Goal: Register for event/course

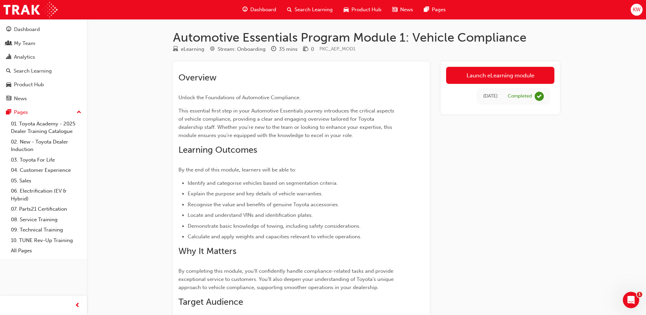
click at [297, 9] on span "Search Learning" at bounding box center [314, 10] width 38 height 8
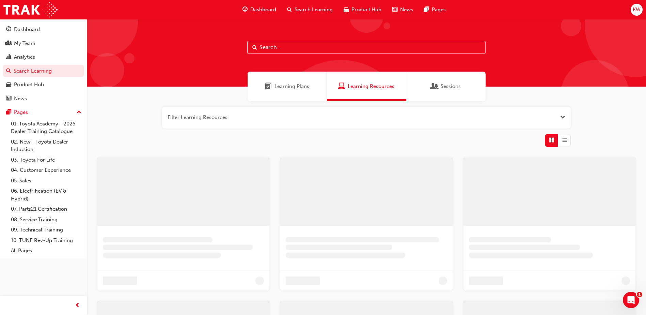
click at [270, 45] on input "text" at bounding box center [366, 47] width 238 height 13
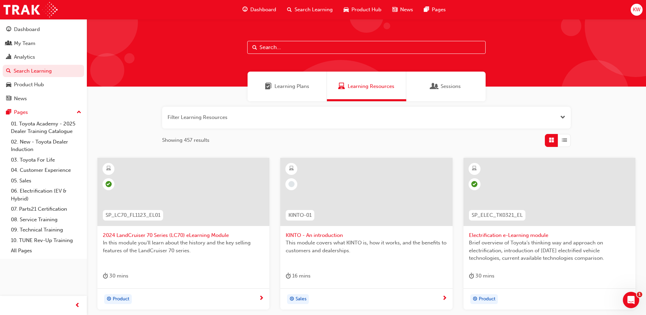
paste input "TFLIAVC"
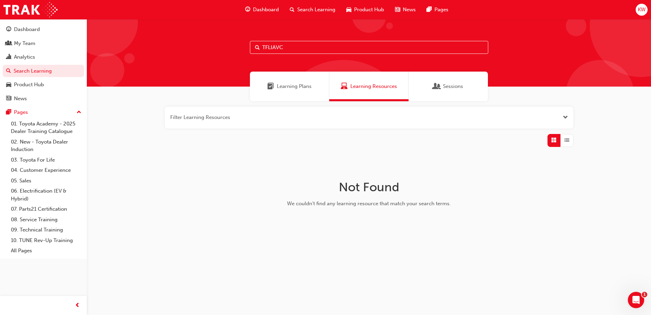
type input "TFLIAVC"
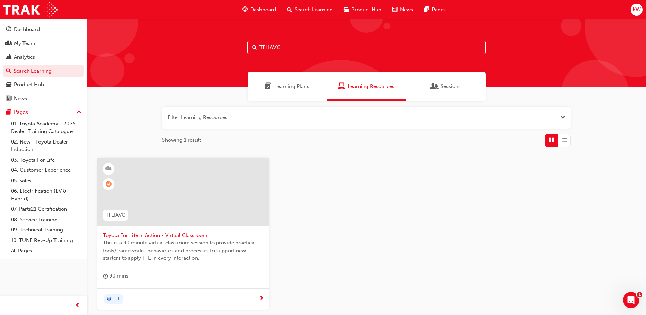
click at [190, 235] on span "Toyota For Life In Action - Virtual Classroom" at bounding box center [183, 235] width 161 height 8
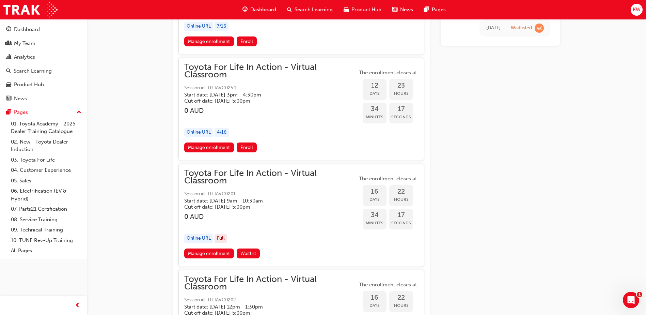
scroll to position [2903, 0]
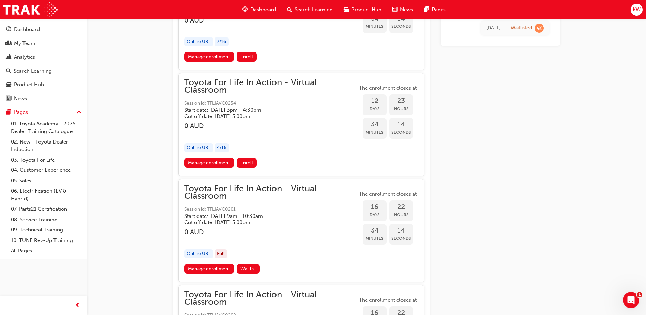
click at [295, 85] on span "Toyota For Life In Action - Virtual Classroom" at bounding box center [270, 86] width 173 height 15
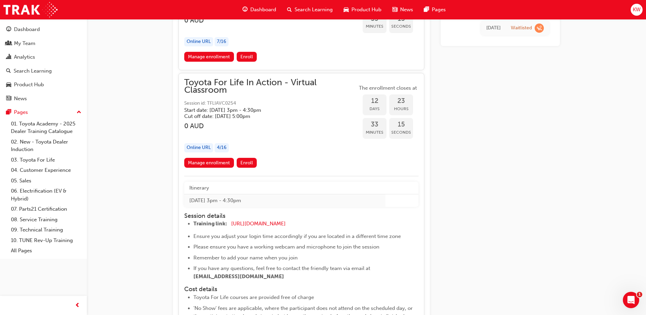
click at [292, 87] on span "Toyota For Life In Action - Virtual Classroom" at bounding box center [270, 86] width 173 height 15
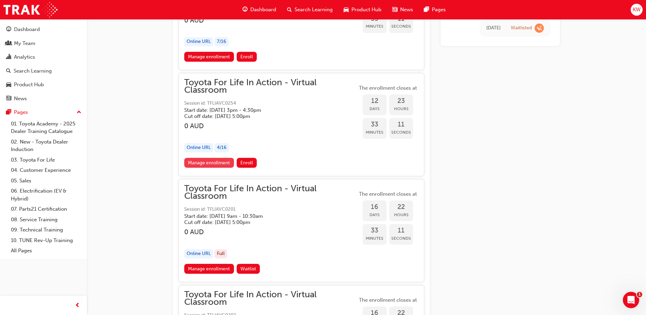
click at [202, 164] on link "Manage enrollment" at bounding box center [209, 163] width 50 height 10
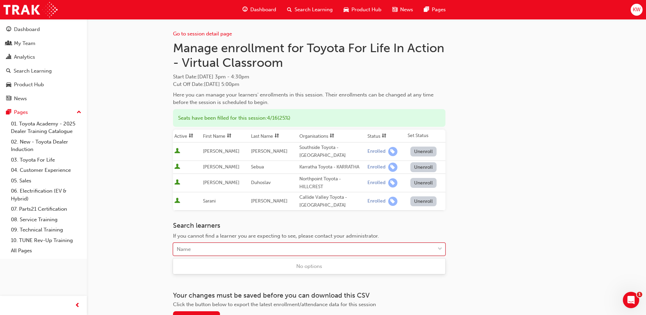
click at [339, 255] on div "Name" at bounding box center [304, 249] width 262 height 12
type input "[PERSON_NAME]"
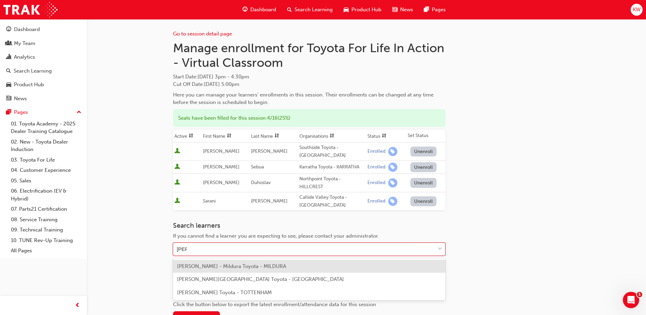
click at [218, 268] on span "[PERSON_NAME] - Mildura Toyota - MILDURA" at bounding box center [231, 266] width 109 height 6
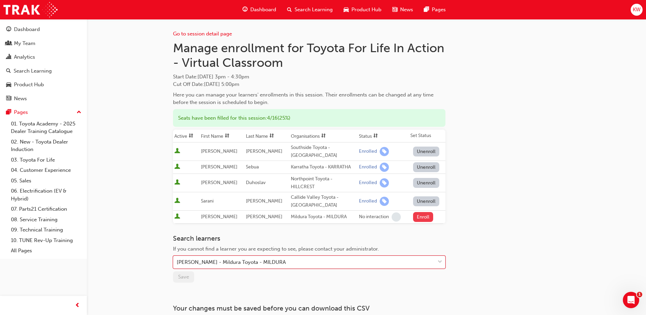
click at [413, 215] on button "Enroll" at bounding box center [423, 217] width 20 height 10
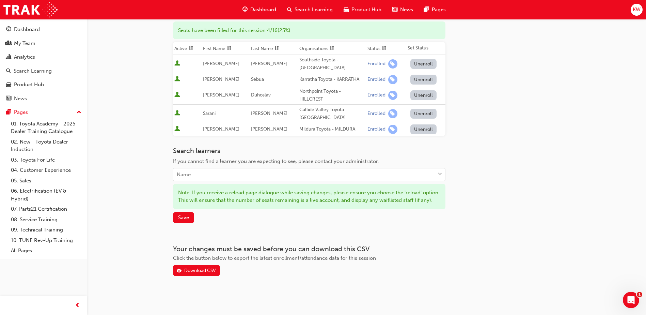
scroll to position [95, 0]
click at [192, 219] on button "Save" at bounding box center [183, 217] width 21 height 11
